Goal: Task Accomplishment & Management: Complete application form

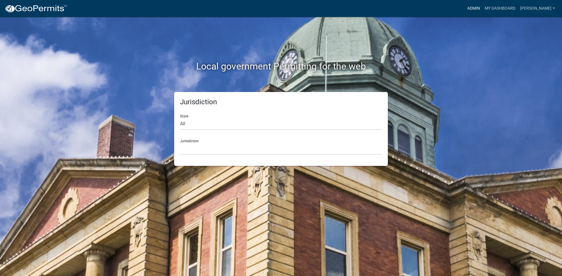
click at [482, 8] on link "Admin" at bounding box center [474, 8] width 18 height 11
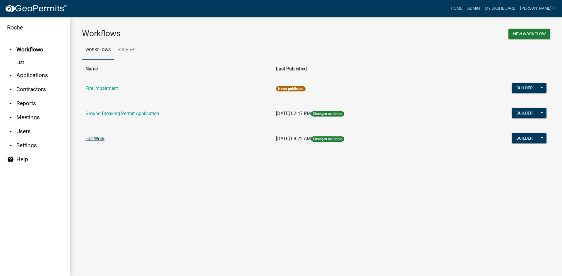
click at [94, 138] on link "Hot Work" at bounding box center [94, 139] width 19 height 6
click at [118, 114] on link "Ground Breaking Permit Application" at bounding box center [122, 114] width 74 height 6
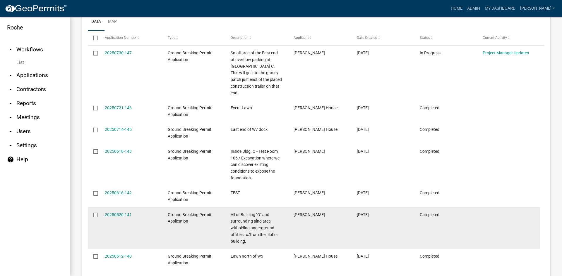
scroll to position [176, 0]
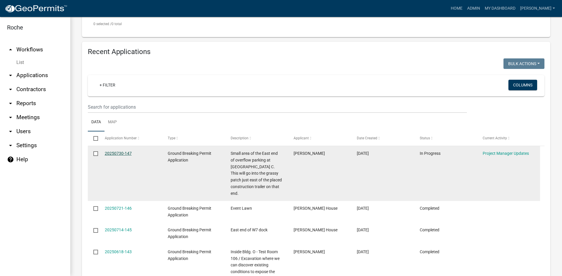
click at [119, 152] on link "20250730-147" at bounding box center [118, 153] width 27 height 5
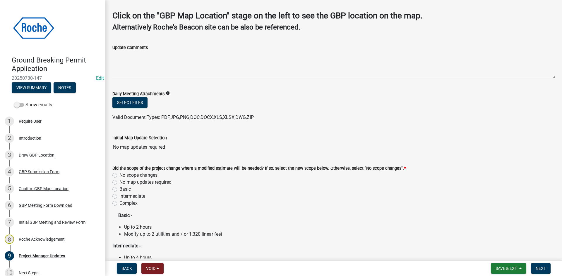
scroll to position [59, 0]
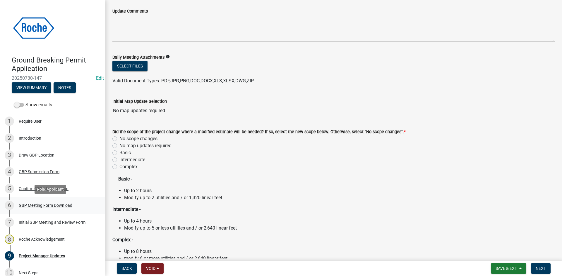
click at [31, 204] on div "GBP Meeting Form Download" at bounding box center [46, 206] width 54 height 4
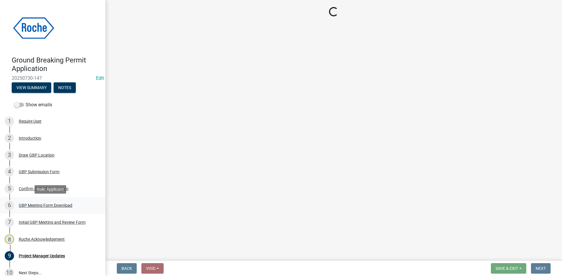
scroll to position [0, 0]
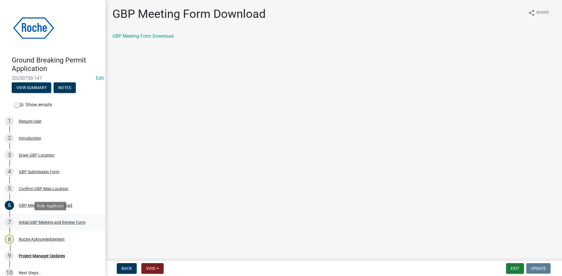
click at [30, 222] on div "Initial GBP Meeting and Review Form" at bounding box center [52, 223] width 67 height 4
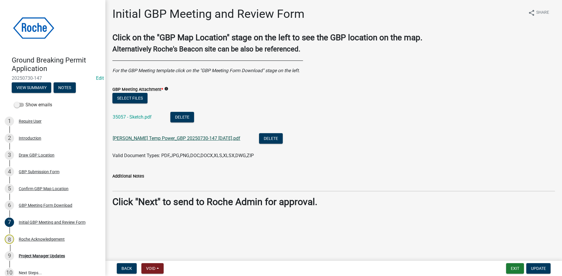
click at [154, 139] on link "Gaylor Temp Power_GBP 20250730-147 08.06.2025.pdf" at bounding box center [177, 139] width 128 height 6
click at [42, 259] on div "9 Project Manager Updates" at bounding box center [50, 256] width 91 height 9
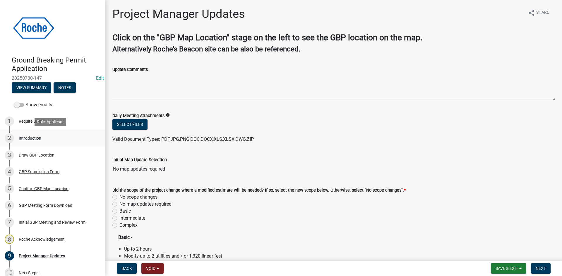
click at [28, 136] on div "Introduction" at bounding box center [30, 138] width 23 height 4
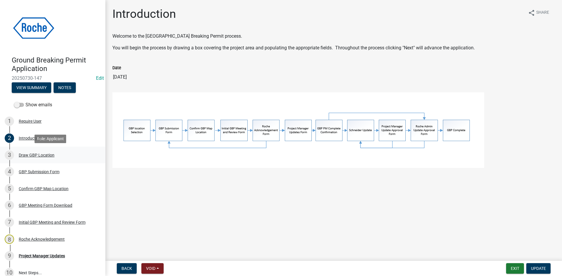
click at [28, 153] on div "Draw GBP Location" at bounding box center [37, 155] width 36 height 4
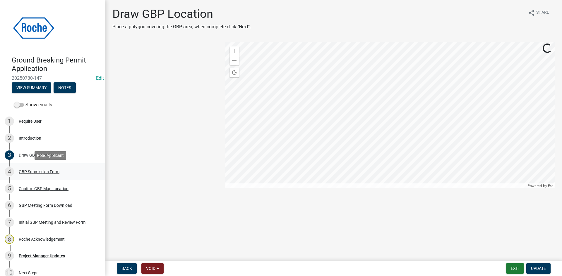
click at [28, 172] on div "GBP Submission Form" at bounding box center [39, 172] width 41 height 4
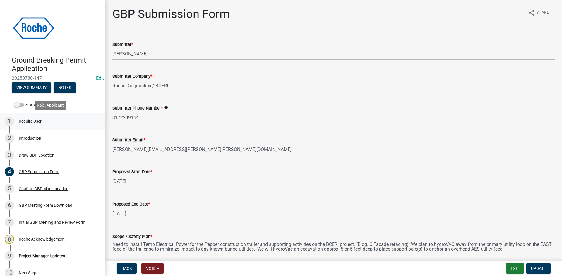
click at [29, 121] on div "Require User" at bounding box center [30, 121] width 23 height 4
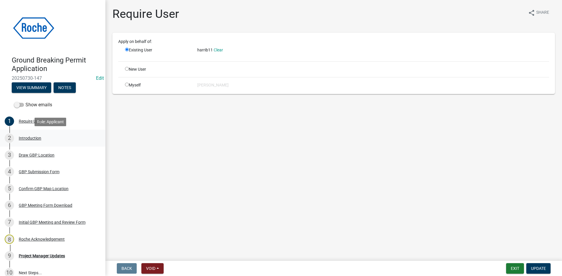
click at [28, 138] on div "Introduction" at bounding box center [30, 138] width 23 height 4
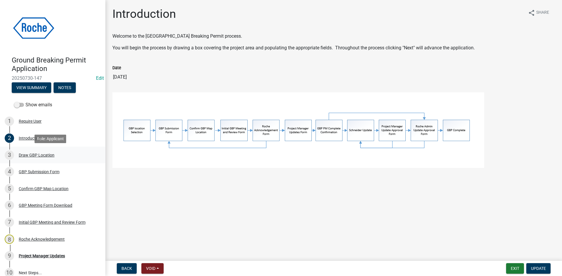
click at [27, 153] on div "Draw GBP Location" at bounding box center [37, 155] width 36 height 4
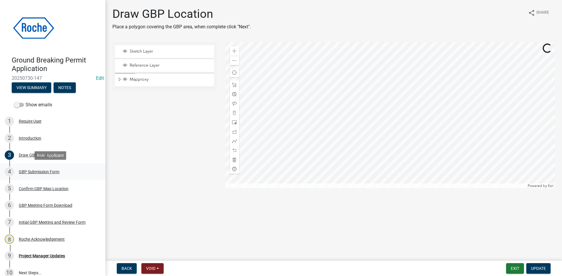
click at [29, 172] on div "GBP Submission Form" at bounding box center [39, 172] width 41 height 4
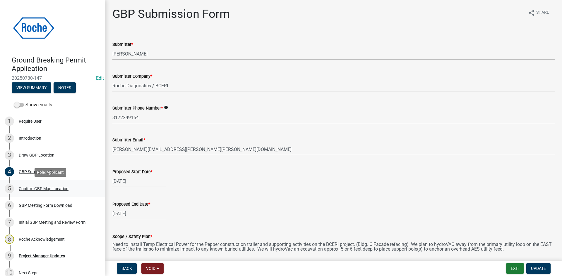
click at [34, 187] on div "Confirm GBP Map Location" at bounding box center [44, 189] width 50 height 4
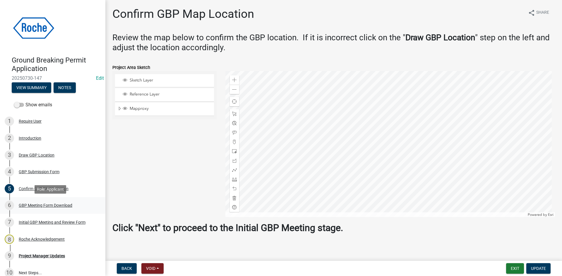
click at [35, 207] on div "GBP Meeting Form Download" at bounding box center [46, 206] width 54 height 4
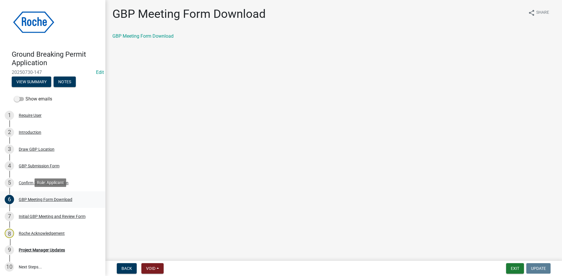
scroll to position [8, 0]
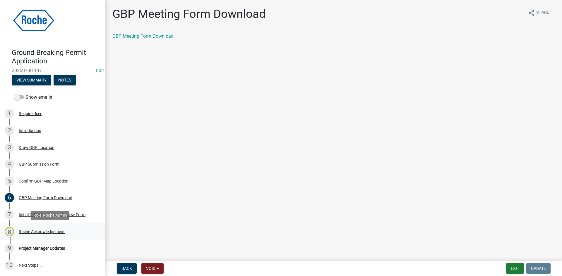
click at [34, 230] on div "Roche Acknowledgement" at bounding box center [42, 232] width 46 height 4
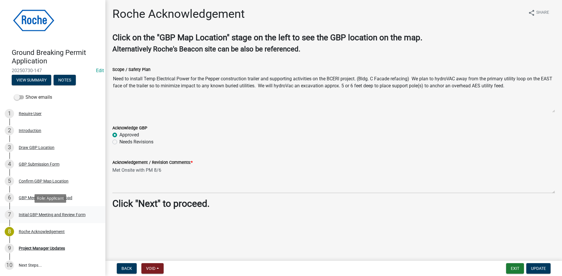
click at [30, 215] on div "Initial GBP Meeting and Review Form" at bounding box center [52, 215] width 67 height 4
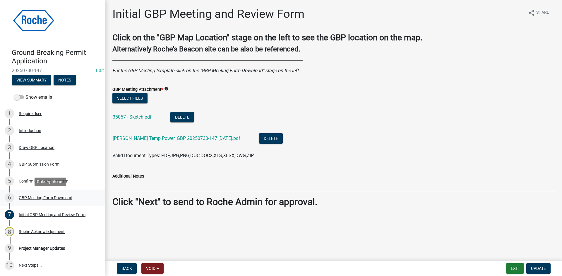
click at [31, 197] on div "GBP Meeting Form Download" at bounding box center [46, 198] width 54 height 4
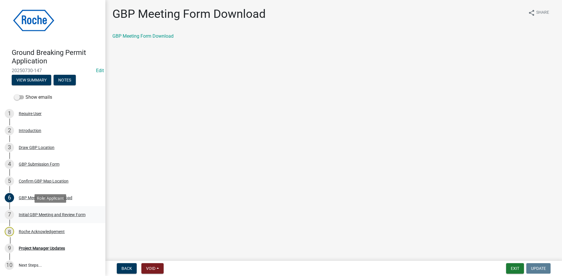
click at [32, 214] on div "Initial GBP Meeting and Review Form" at bounding box center [52, 215] width 67 height 4
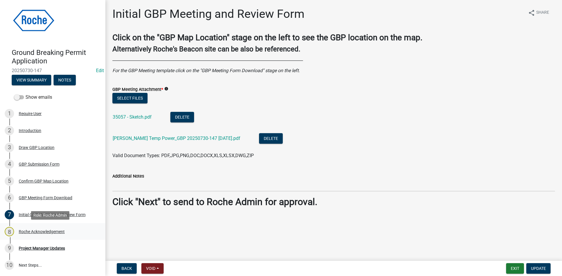
click at [32, 231] on div "Roche Acknowledgement" at bounding box center [42, 232] width 46 height 4
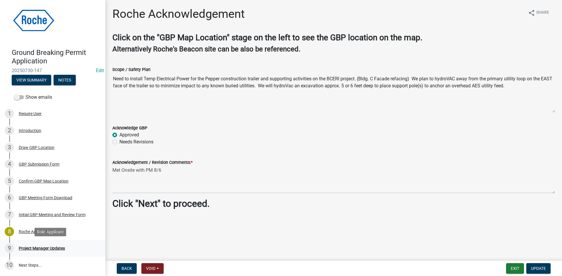
click at [40, 249] on div "Project Manager Updates" at bounding box center [42, 249] width 46 height 4
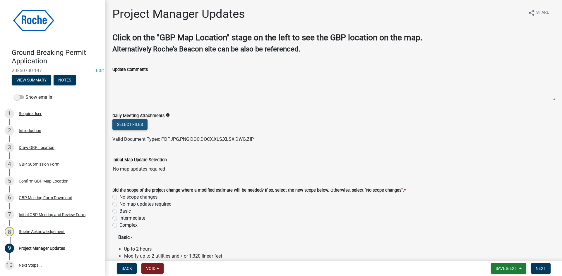
click at [133, 125] on button "Select files" at bounding box center [129, 124] width 35 height 11
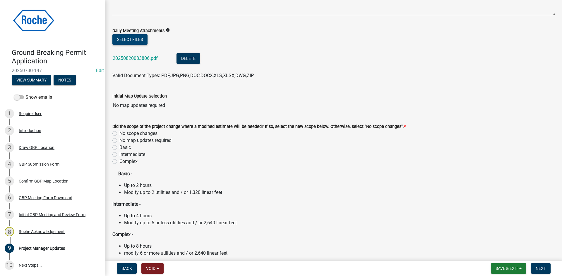
scroll to position [88, 0]
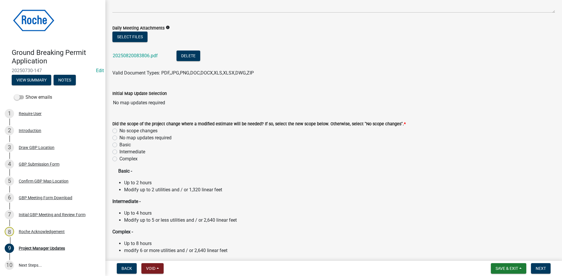
click at [119, 137] on label "No map updates required" at bounding box center [145, 138] width 52 height 7
click at [119, 137] on input "No map updates required" at bounding box center [121, 137] width 4 height 4
radio input "true"
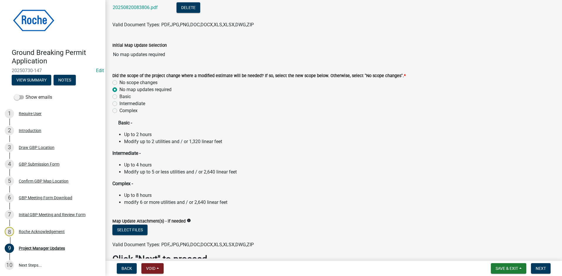
scroll to position [184, 0]
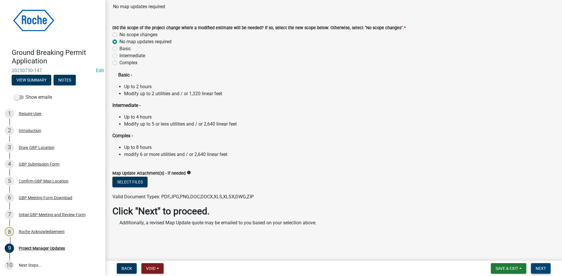
click at [539, 269] on span "Next" at bounding box center [540, 269] width 10 height 5
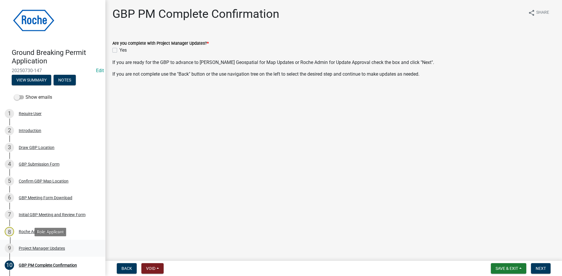
click at [35, 247] on div "Project Manager Updates" at bounding box center [42, 249] width 46 height 4
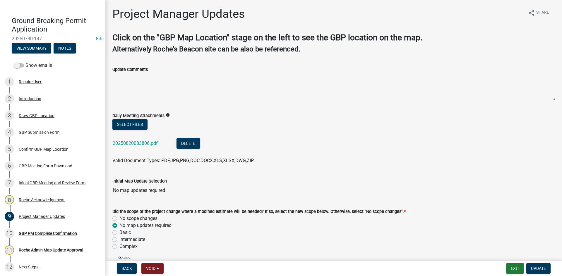
scroll to position [41, 0]
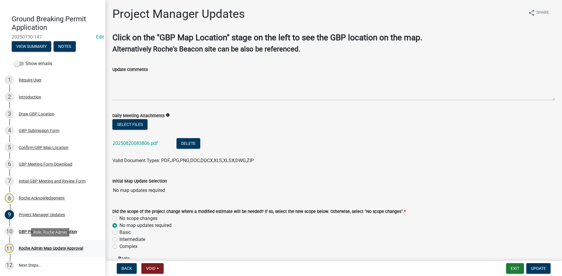
click at [39, 248] on div "Roche Admin Map Update Approval" at bounding box center [51, 249] width 64 height 4
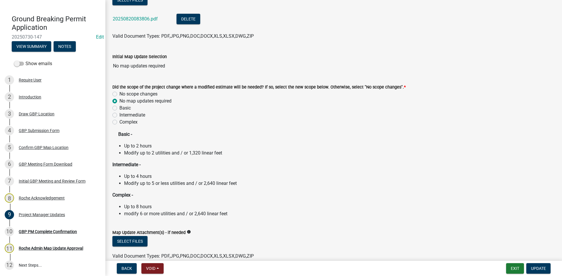
scroll to position [184, 0]
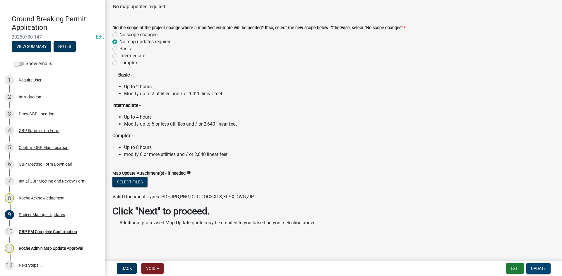
click at [536, 268] on span "Update" at bounding box center [538, 269] width 15 height 5
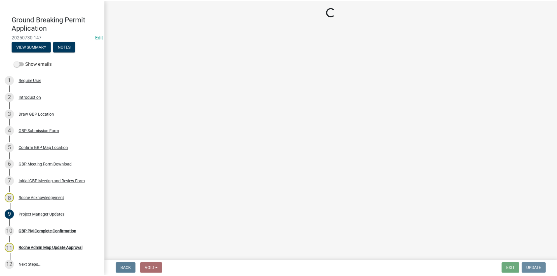
scroll to position [0, 0]
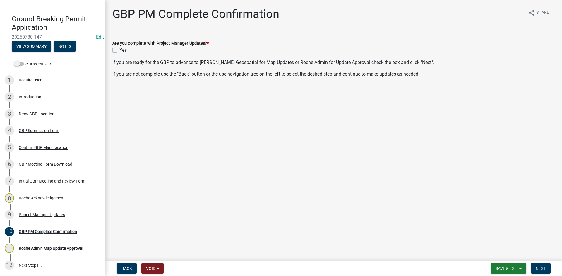
click at [119, 50] on label "Yes" at bounding box center [122, 50] width 7 height 7
click at [119, 50] on input "Yes" at bounding box center [121, 49] width 4 height 4
checkbox input "true"
click at [541, 269] on span "Next" at bounding box center [540, 269] width 10 height 5
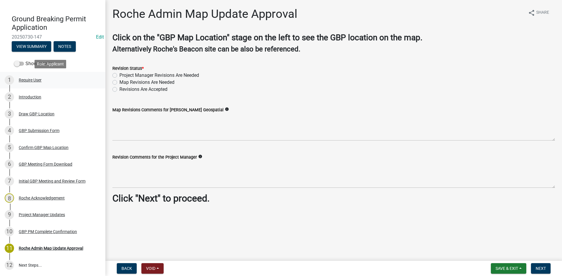
click at [36, 81] on div "Require User" at bounding box center [30, 80] width 23 height 4
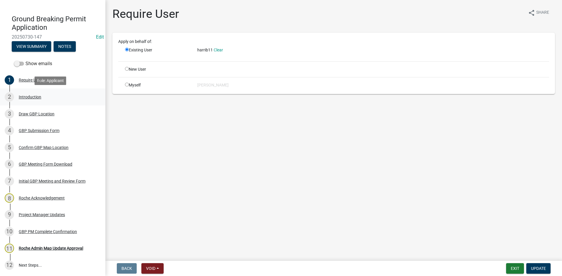
click at [33, 93] on div "2 Introduction" at bounding box center [50, 96] width 91 height 9
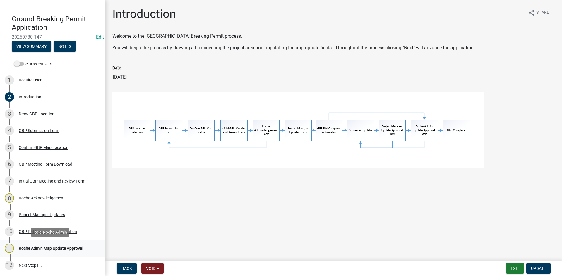
click at [41, 249] on div "Roche Admin Map Update Approval" at bounding box center [51, 249] width 64 height 4
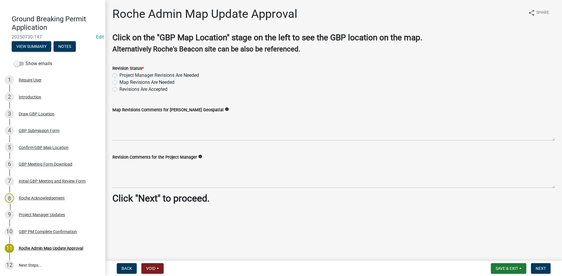
click at [119, 90] on label "Revisions Are Accepted" at bounding box center [143, 89] width 48 height 7
click at [119, 90] on input "Revisions Are Accepted" at bounding box center [121, 88] width 4 height 4
radio input "true"
click at [544, 269] on span "Next" at bounding box center [540, 269] width 10 height 5
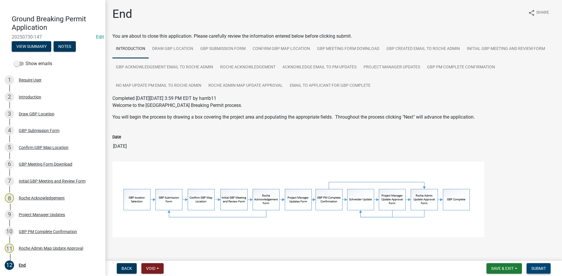
click at [543, 269] on span "Submit" at bounding box center [538, 269] width 15 height 5
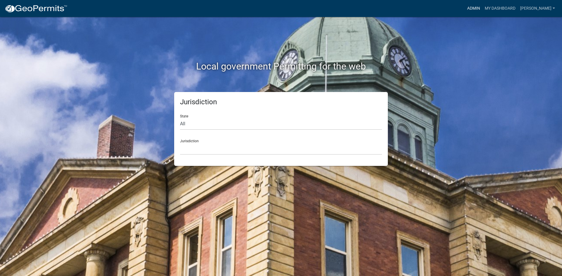
click at [482, 7] on link "Admin" at bounding box center [474, 8] width 18 height 11
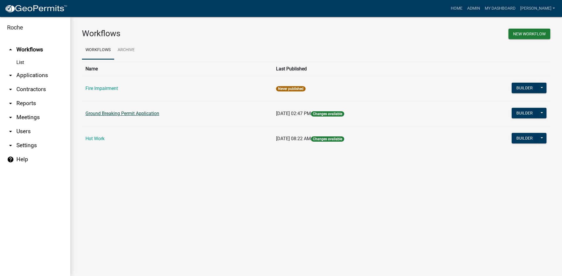
click at [104, 115] on link "Ground Breaking Permit Application" at bounding box center [122, 114] width 74 height 6
click at [98, 138] on link "Hot Work" at bounding box center [94, 139] width 19 height 6
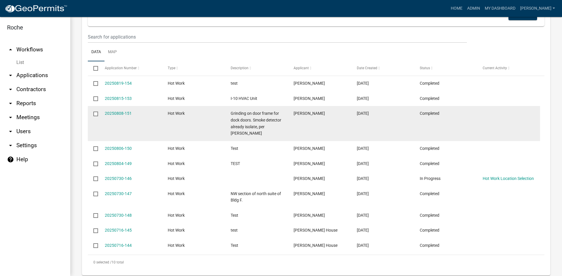
scroll to position [250, 0]
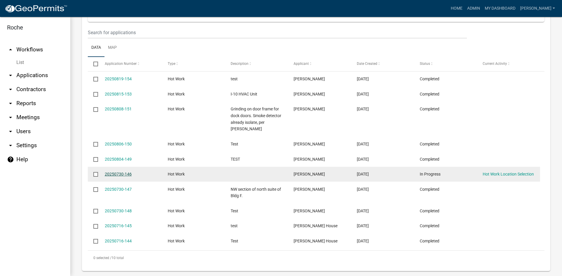
click at [113, 172] on link "20250730-146" at bounding box center [118, 174] width 27 height 5
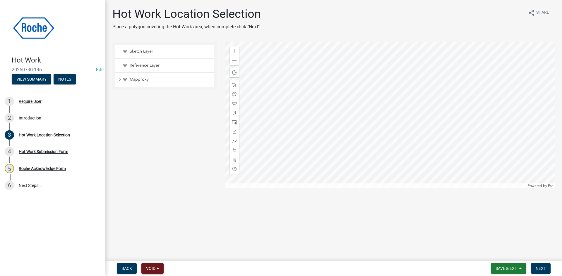
click at [155, 272] on button "Void" at bounding box center [152, 269] width 22 height 11
click at [153, 257] on button "Void" at bounding box center [164, 254] width 47 height 14
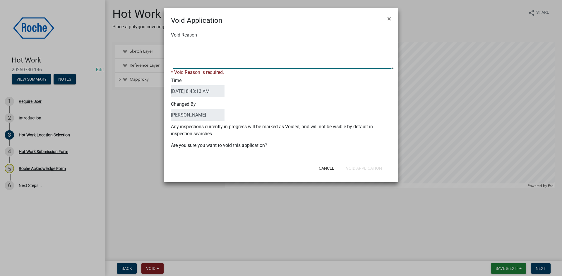
click at [188, 66] on textarea "Void Reason" at bounding box center [283, 54] width 220 height 29
type textarea "Test Only"
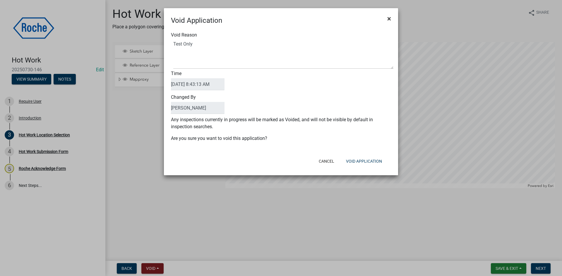
click at [391, 19] on button "×" at bounding box center [388, 19] width 13 height 16
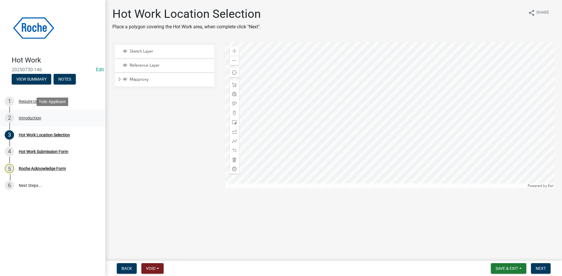
click at [29, 117] on div "Introduction" at bounding box center [30, 118] width 23 height 4
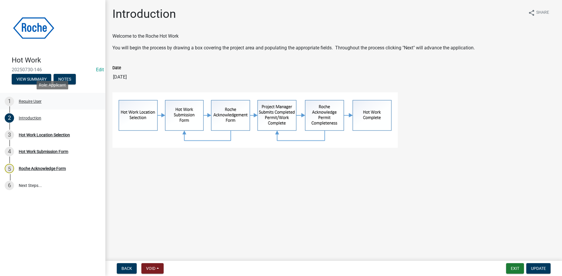
click at [30, 103] on div "Require User" at bounding box center [30, 101] width 23 height 4
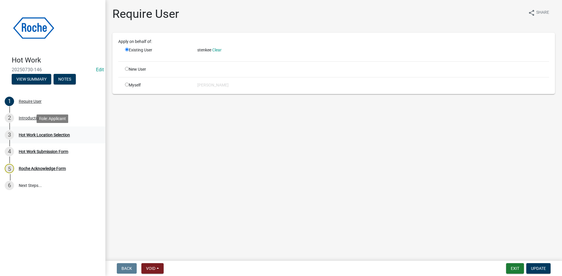
click at [28, 132] on div "3 Hot Work Location Selection" at bounding box center [50, 134] width 91 height 9
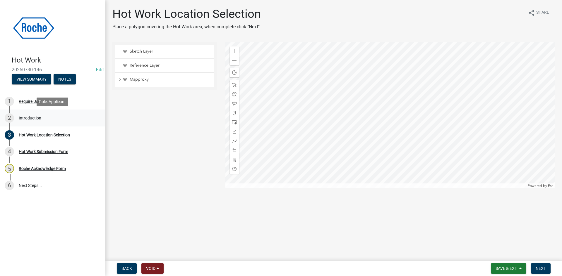
click at [29, 117] on div "Introduction" at bounding box center [30, 118] width 23 height 4
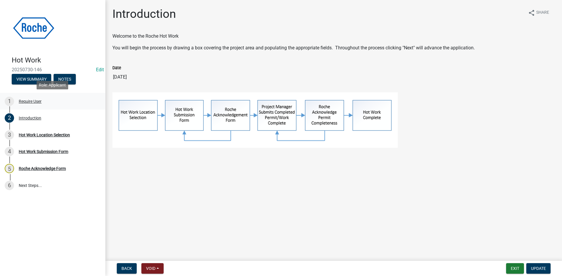
click at [30, 99] on div "Require User" at bounding box center [30, 101] width 23 height 4
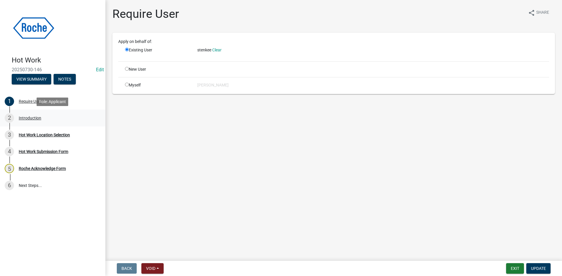
click at [30, 118] on div "Introduction" at bounding box center [30, 118] width 23 height 4
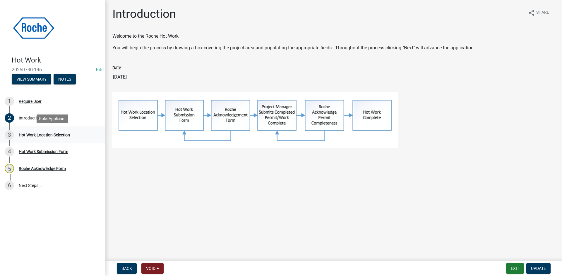
click at [30, 133] on div "Hot Work Location Selection" at bounding box center [44, 135] width 51 height 4
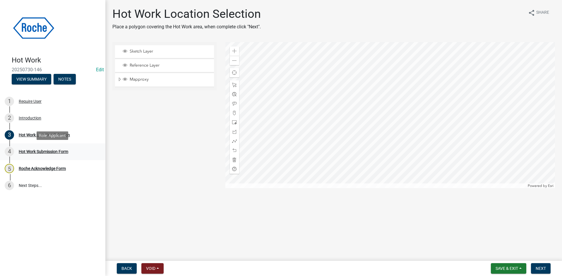
click at [33, 150] on div "Hot Work Submission Form" at bounding box center [43, 152] width 49 height 4
click at [35, 151] on div "Hot Work Submission Form" at bounding box center [43, 152] width 49 height 4
click at [40, 170] on div "Roche Acknowledge Form" at bounding box center [42, 169] width 47 height 4
click at [153, 268] on span "Void" at bounding box center [150, 269] width 9 height 5
click at [152, 255] on button "Void" at bounding box center [164, 254] width 47 height 14
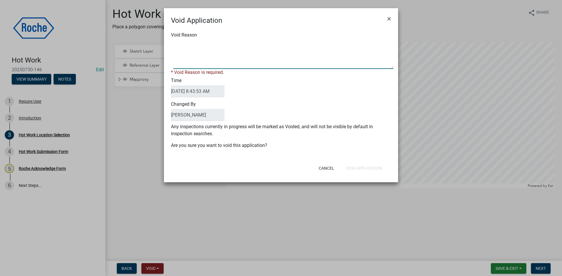
click at [185, 64] on textarea "Void Reason" at bounding box center [283, 54] width 220 height 29
type textarea "Test Only"
click at [366, 172] on div "Void Application × Void Reason * Void Reason is required. Time 08/20/2025 8:43:…" at bounding box center [281, 95] width 234 height 174
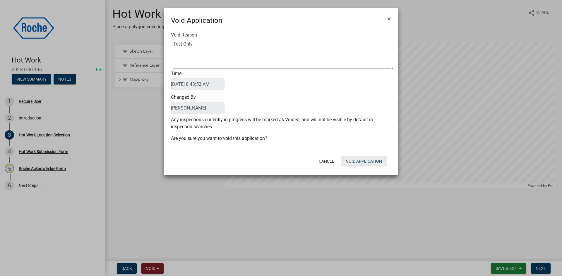
click at [363, 161] on button "Void Application" at bounding box center [363, 161] width 45 height 11
